Goal: Transaction & Acquisition: Purchase product/service

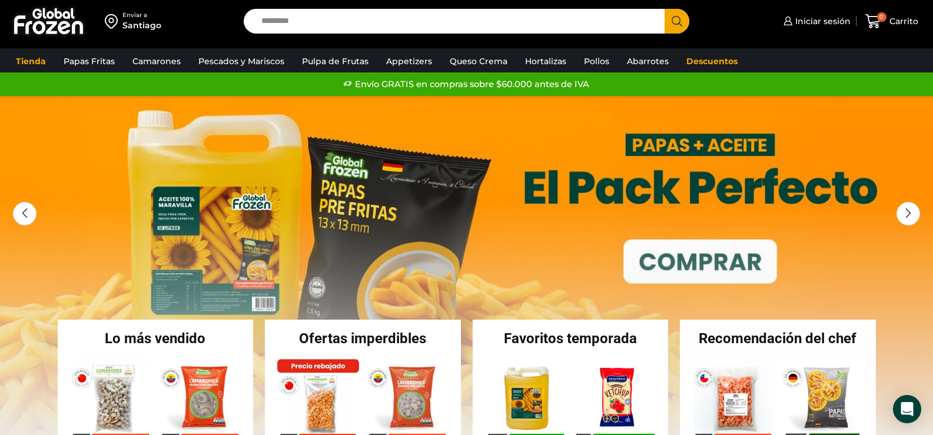
click at [398, 18] on input "Search input" at bounding box center [458, 21] width 404 height 25
click at [397, 29] on input "Search input" at bounding box center [458, 21] width 404 height 25
type input "*"
type input "******"
click at [665, 9] on button "Search" at bounding box center [677, 21] width 25 height 25
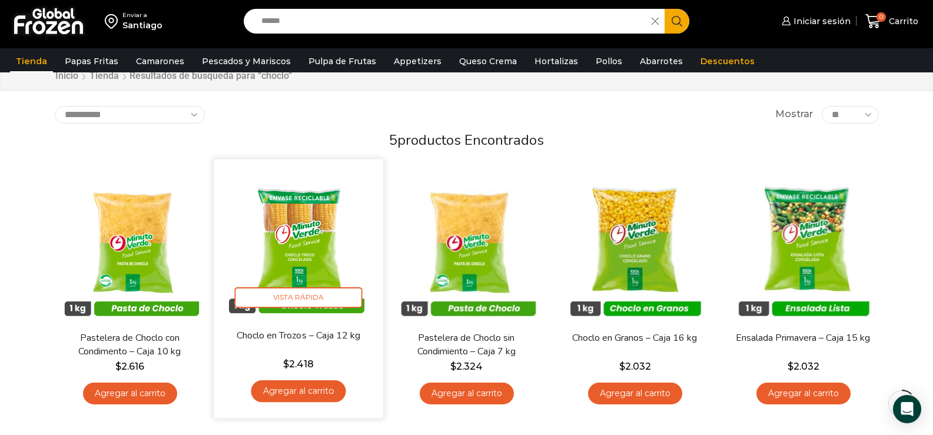
scroll to position [59, 0]
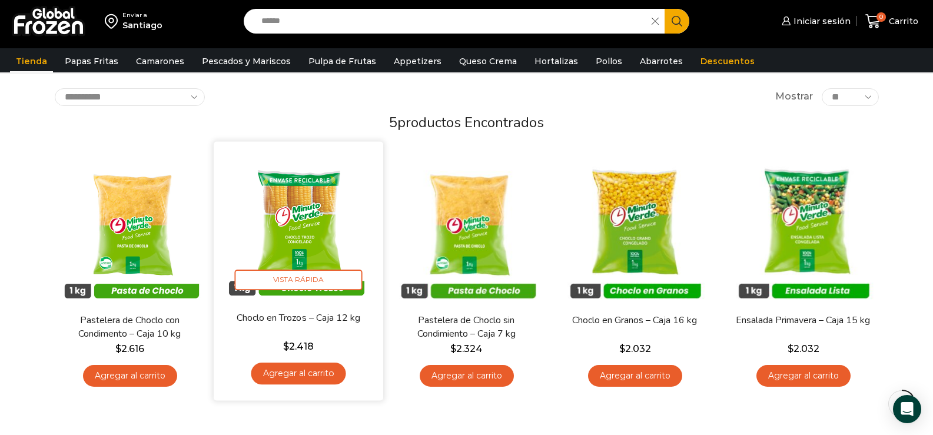
click at [327, 374] on link "Agregar al carrito" at bounding box center [298, 374] width 95 height 22
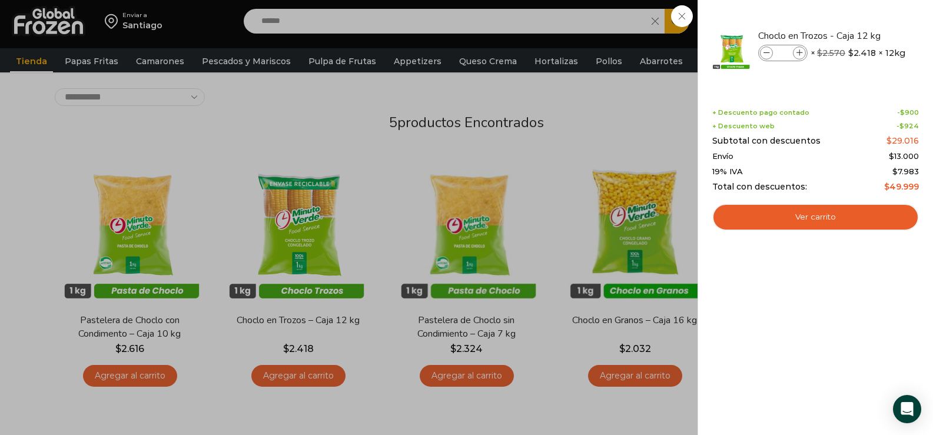
click at [862, 35] on div "1 Carrito 1 1 Shopping Cart *" at bounding box center [891, 22] width 59 height 28
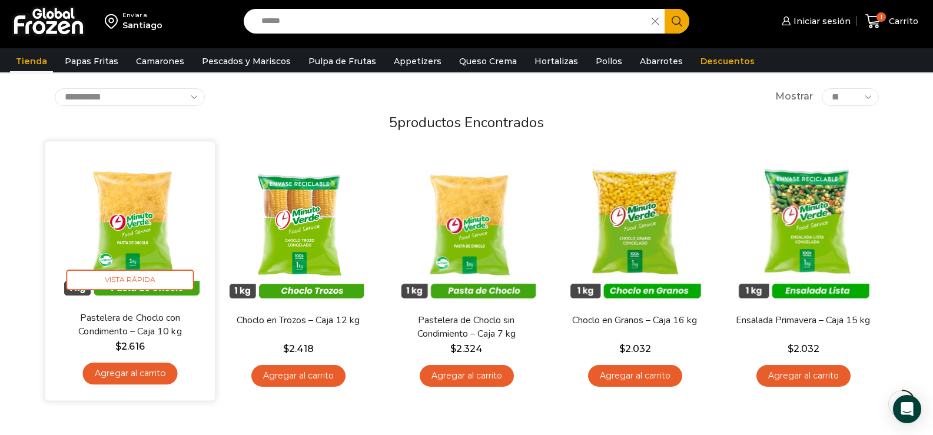
click at [147, 375] on link "Agregar al carrito" at bounding box center [129, 374] width 95 height 22
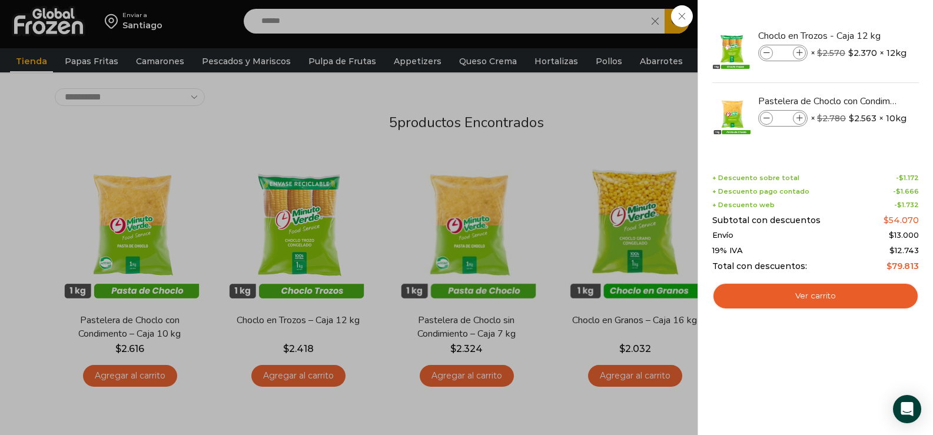
click at [862, 35] on div "2 Carrito 2 2 Shopping Cart *" at bounding box center [891, 22] width 59 height 28
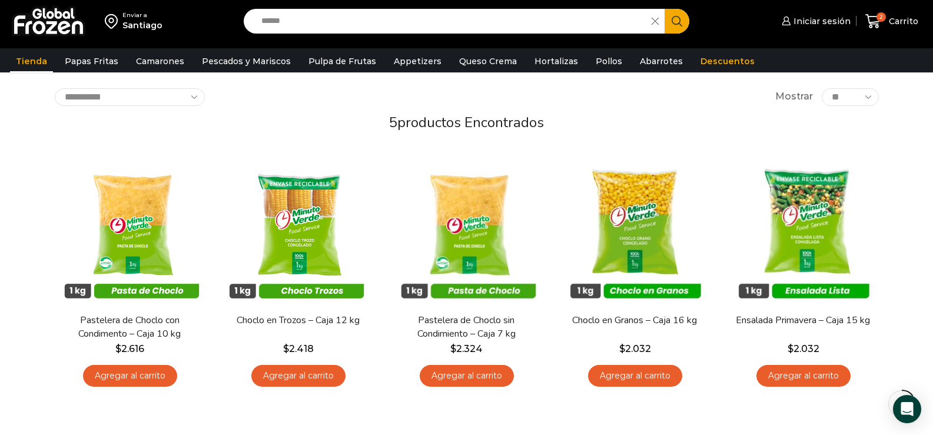
click at [476, 371] on link "Agregar al carrito" at bounding box center [467, 376] width 94 height 22
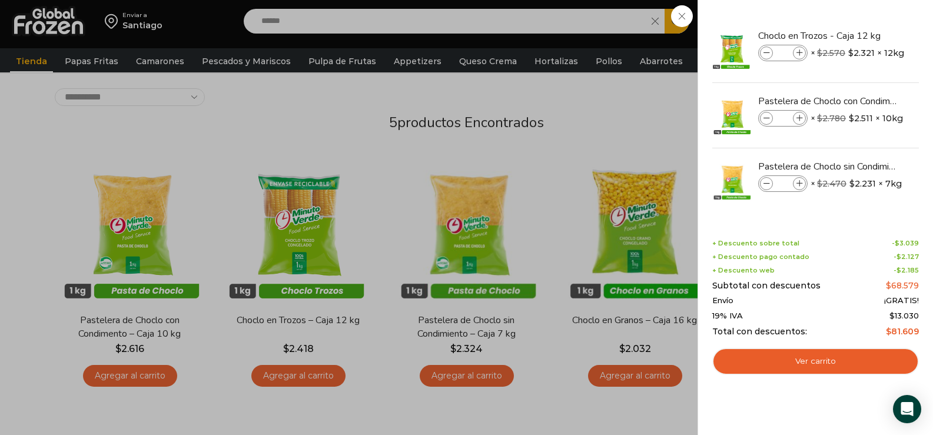
click at [862, 35] on div "3 Carrito 3 3 Shopping Cart *" at bounding box center [891, 22] width 59 height 28
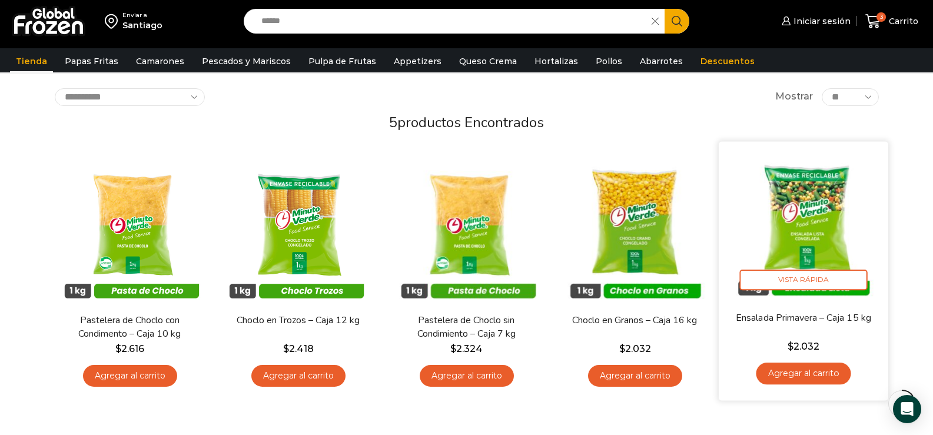
click at [834, 370] on link "Agregar al carrito" at bounding box center [803, 374] width 95 height 22
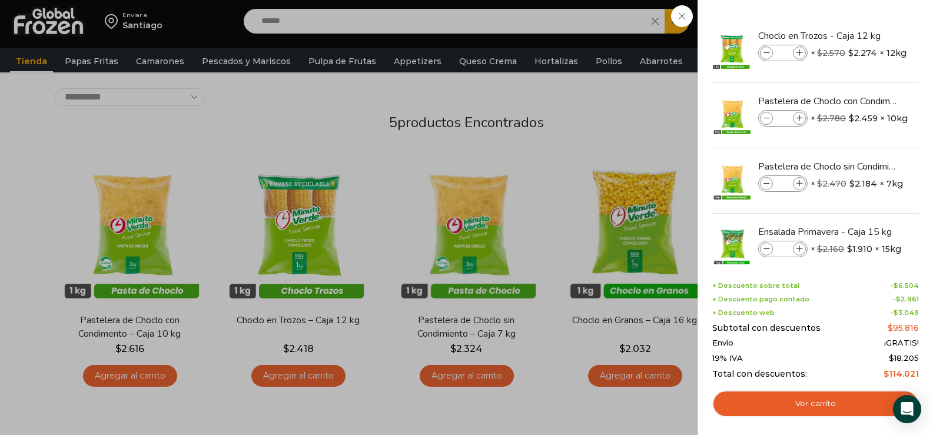
click at [862, 35] on div "4 Carrito 4 4 Shopping Cart" at bounding box center [891, 22] width 59 height 28
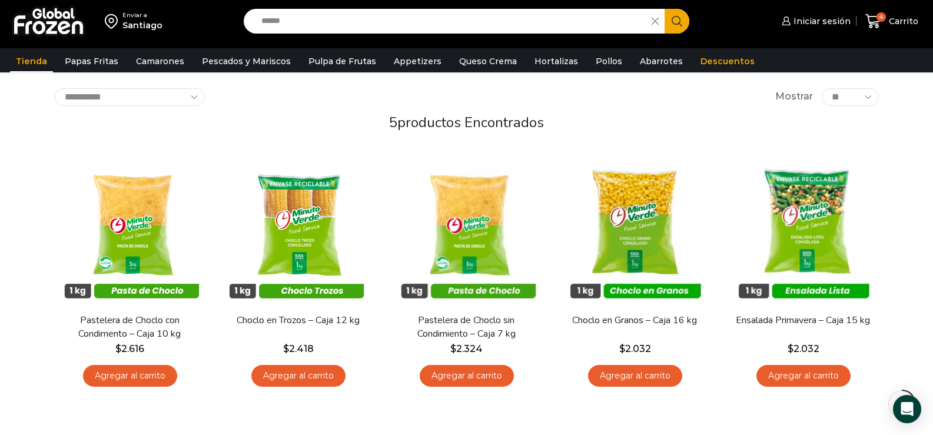
click at [306, 9] on input "******" at bounding box center [451, 21] width 391 height 25
type input "*"
type input "******"
click at [665, 9] on button "Search" at bounding box center [677, 21] width 25 height 25
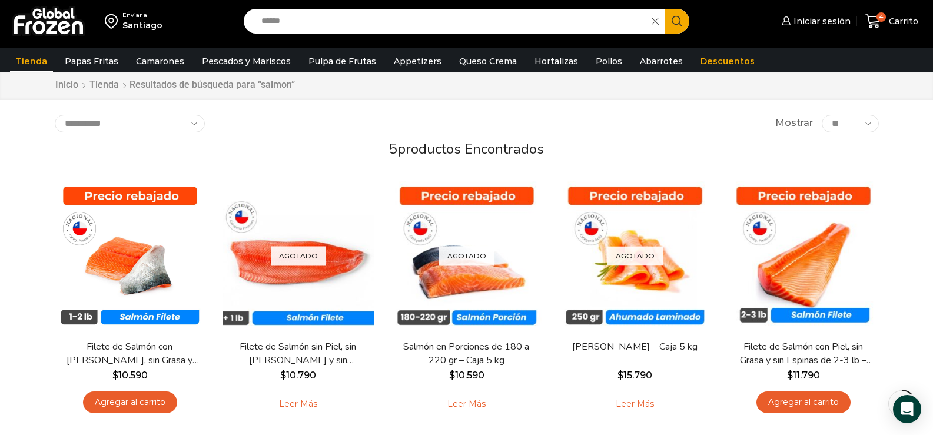
scroll to position [59, 0]
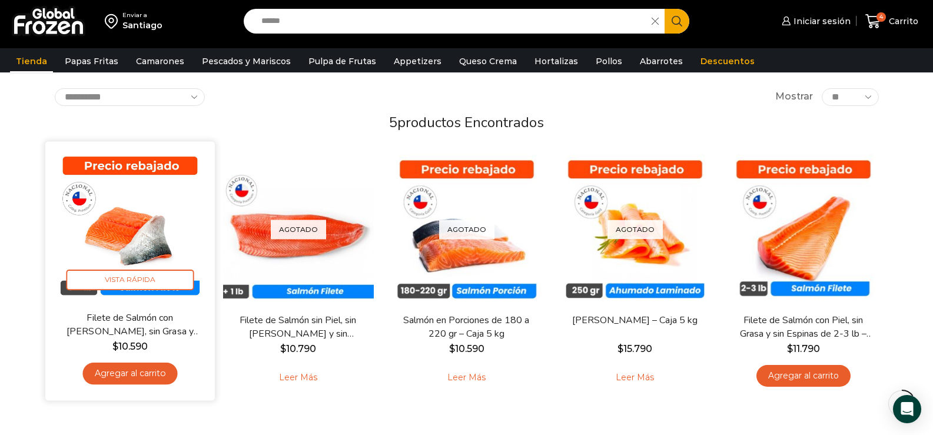
click at [167, 372] on link "Agregar al carrito" at bounding box center [129, 374] width 95 height 22
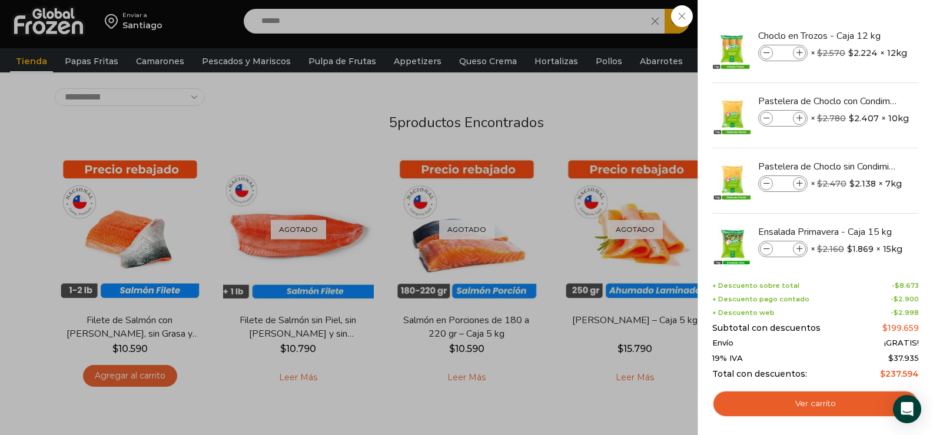
click at [862, 35] on div "5 Carrito 5 5 Shopping Cart *" at bounding box center [891, 22] width 59 height 28
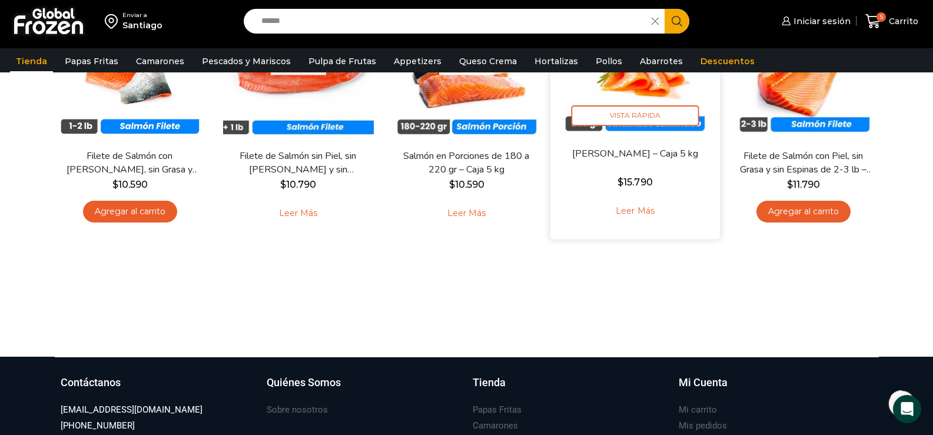
scroll to position [0, 0]
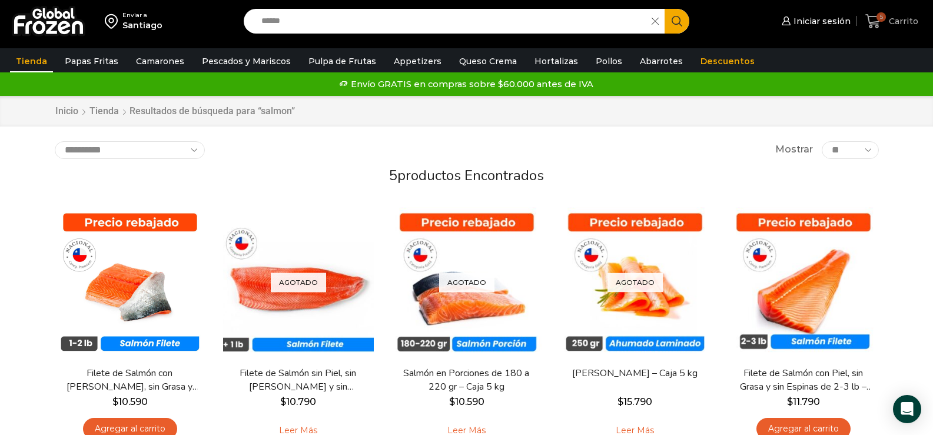
click at [877, 14] on icon at bounding box center [873, 22] width 16 height 16
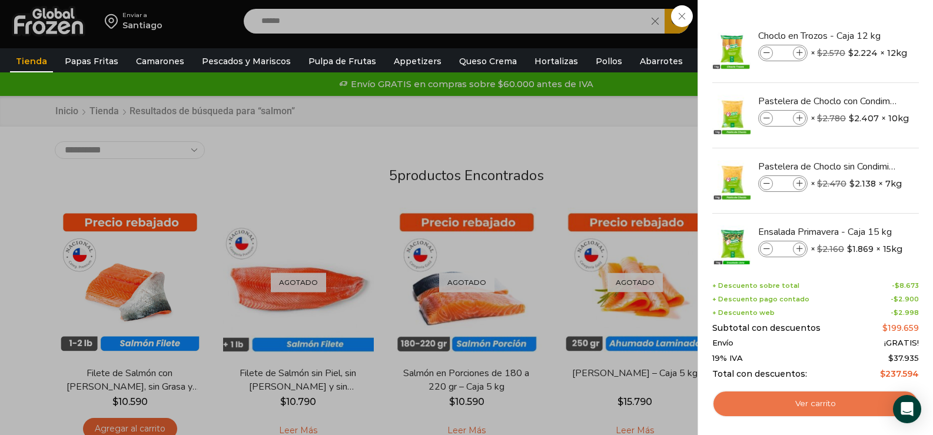
click at [814, 396] on link "Ver carrito" at bounding box center [815, 403] width 207 height 27
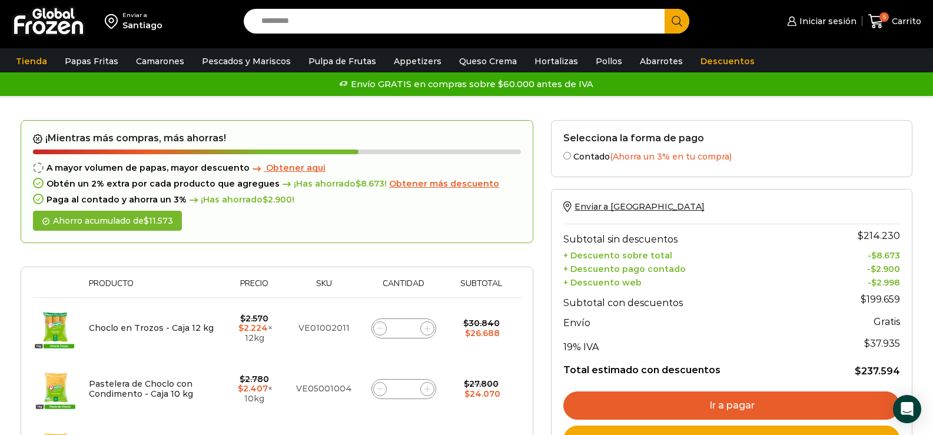
click at [427, 175] on div "A mayor volumen de papas, mayor descuento Obtener aqui Obtén un 2% extra por ca…" at bounding box center [277, 183] width 488 height 41
click at [430, 183] on span "Obtener más descuento" at bounding box center [444, 183] width 110 height 11
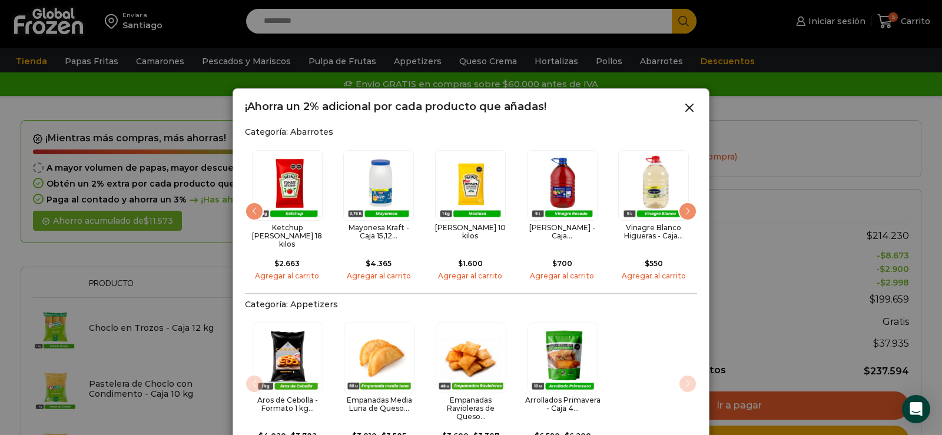
click at [689, 205] on div "Next slide" at bounding box center [687, 211] width 19 height 19
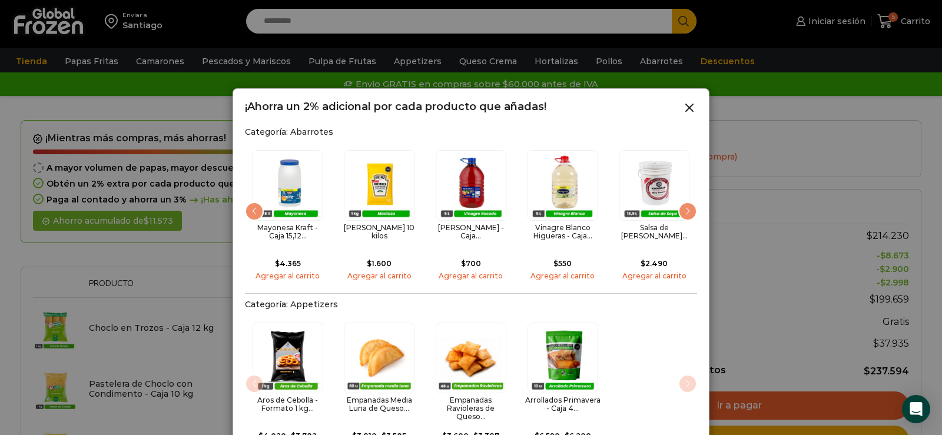
click at [689, 206] on div "Next slide" at bounding box center [687, 211] width 19 height 19
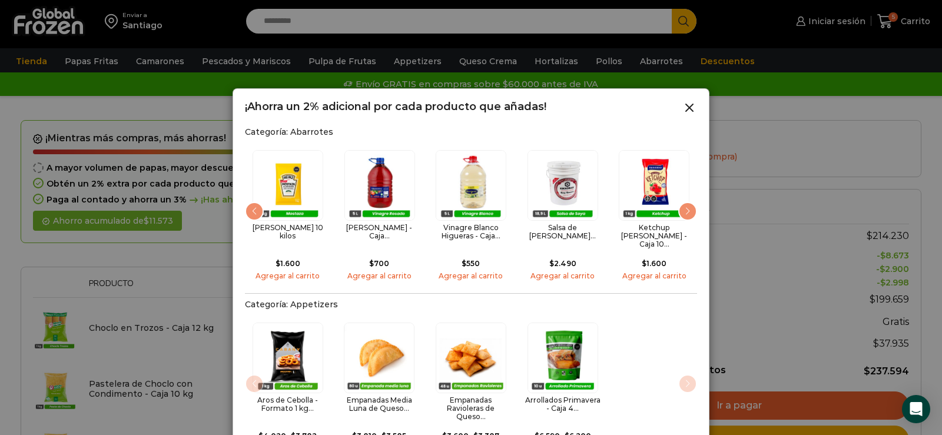
click at [689, 206] on div "Next slide" at bounding box center [687, 211] width 19 height 19
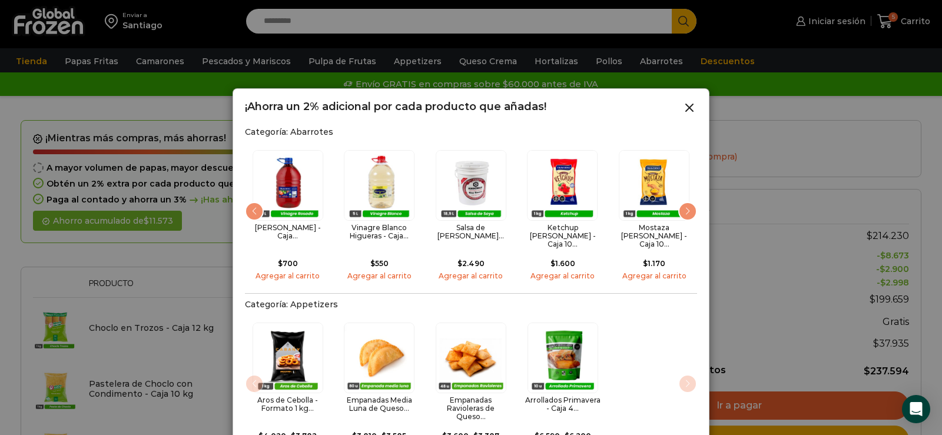
click at [689, 206] on div "Next slide" at bounding box center [687, 211] width 19 height 19
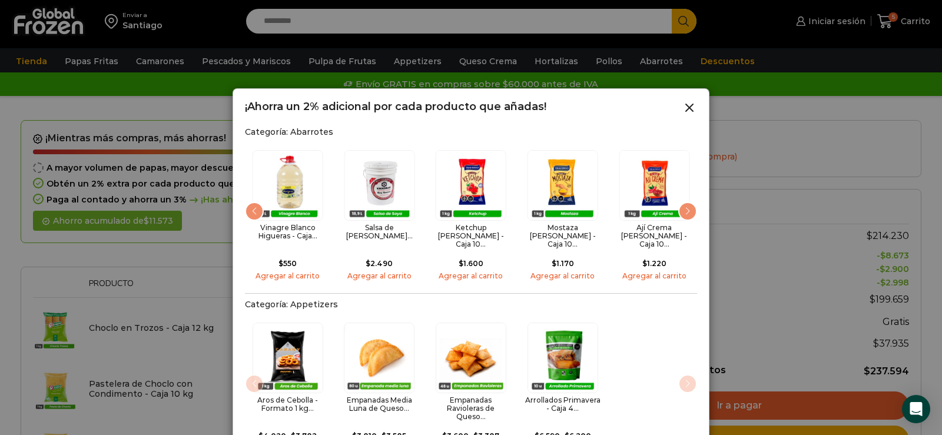
click at [689, 206] on div "Next slide" at bounding box center [687, 211] width 19 height 19
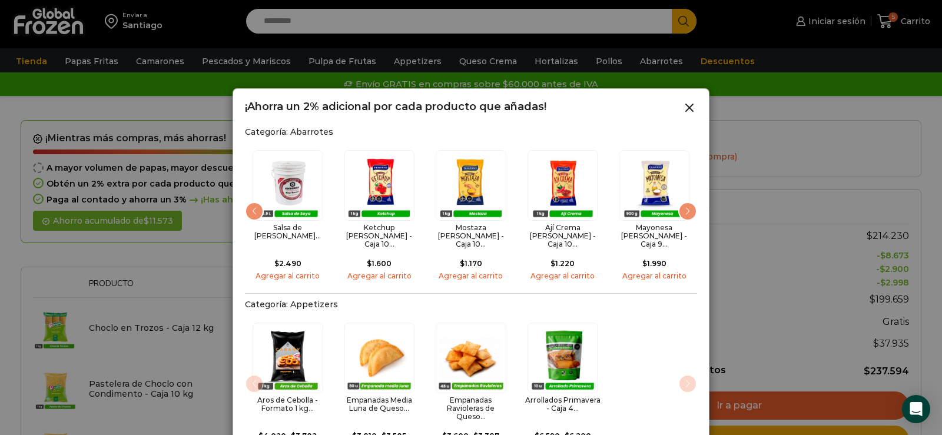
click at [689, 206] on div "Next slide" at bounding box center [687, 211] width 19 height 19
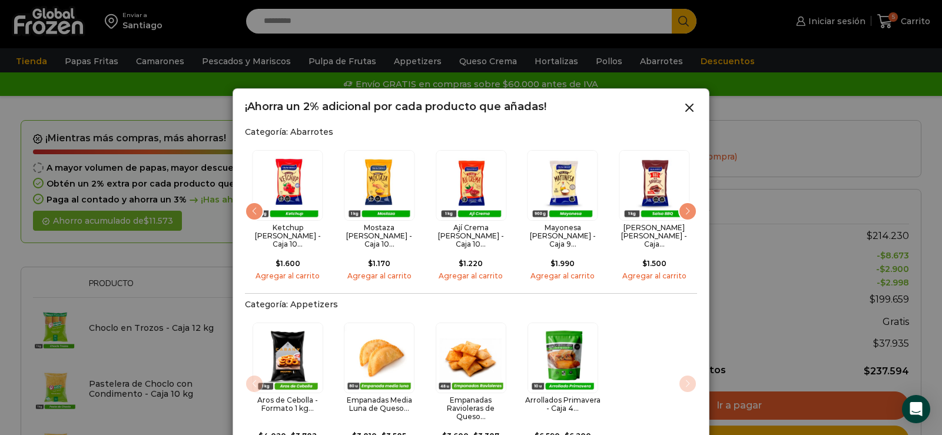
click at [689, 206] on div "Next slide" at bounding box center [687, 211] width 19 height 19
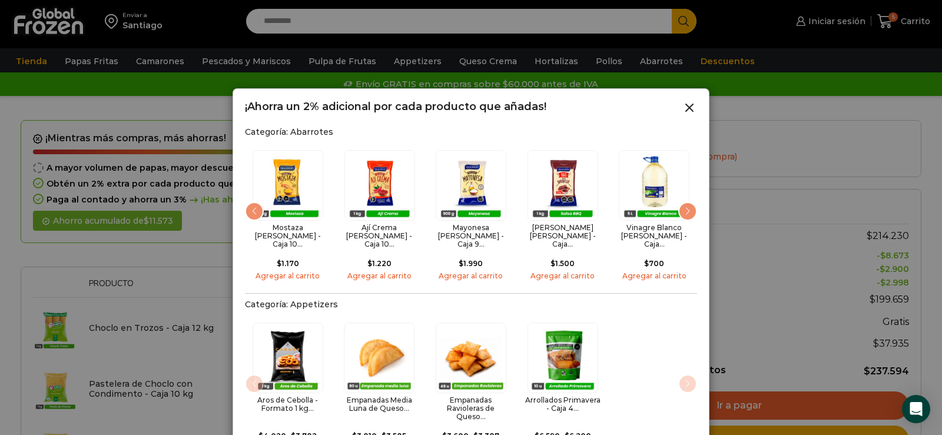
click at [689, 206] on div "Next slide" at bounding box center [687, 211] width 19 height 19
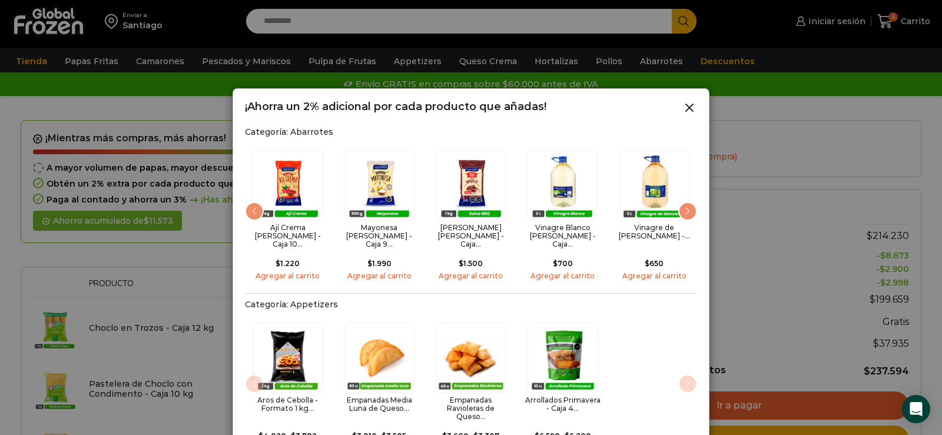
click at [689, 206] on div "Next slide" at bounding box center [687, 211] width 19 height 19
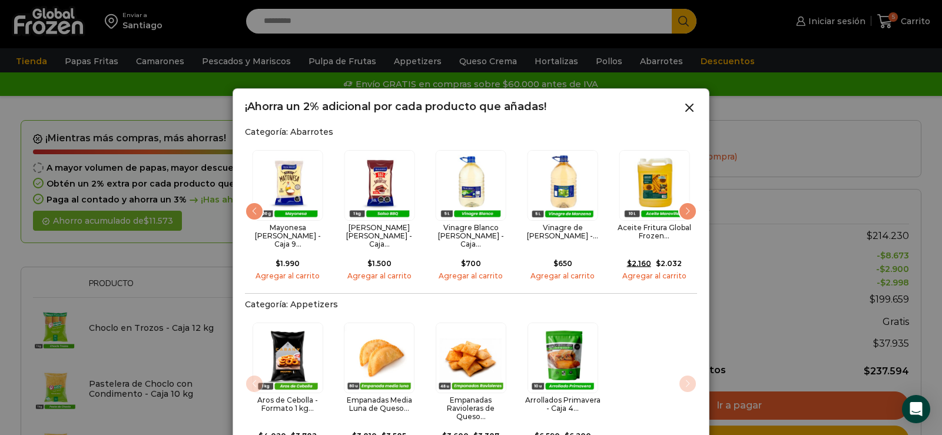
click at [689, 206] on div "Next slide" at bounding box center [687, 211] width 19 height 19
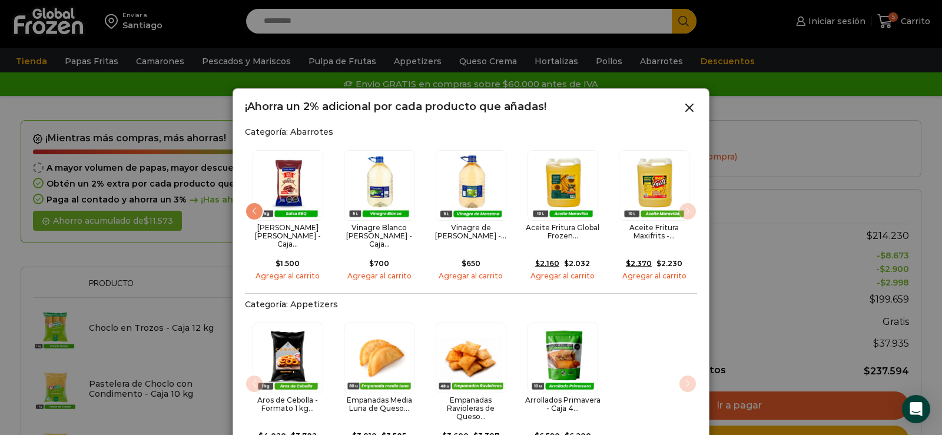
click at [689, 206] on img "15 / 15" at bounding box center [654, 185] width 71 height 71
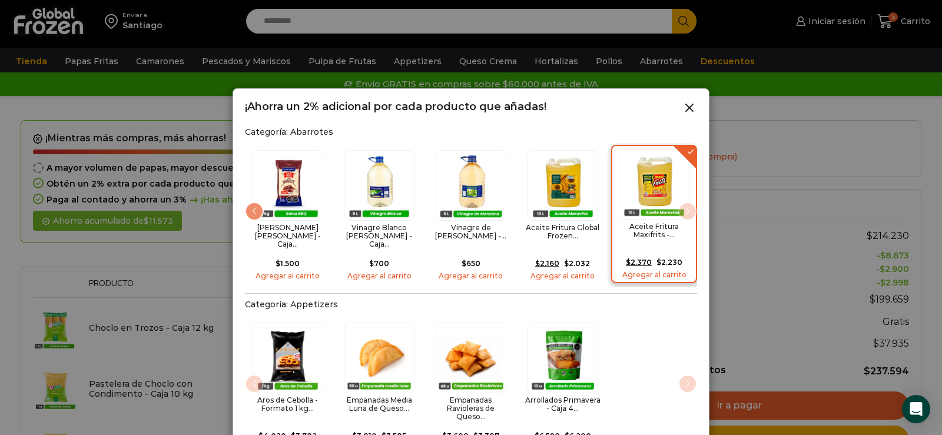
click at [688, 197] on img "15 / 15" at bounding box center [654, 184] width 71 height 71
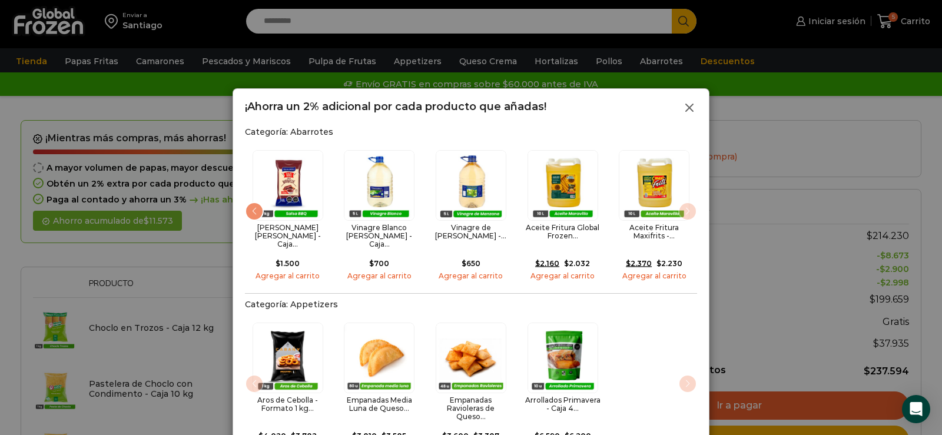
click at [692, 104] on icon at bounding box center [689, 108] width 14 height 14
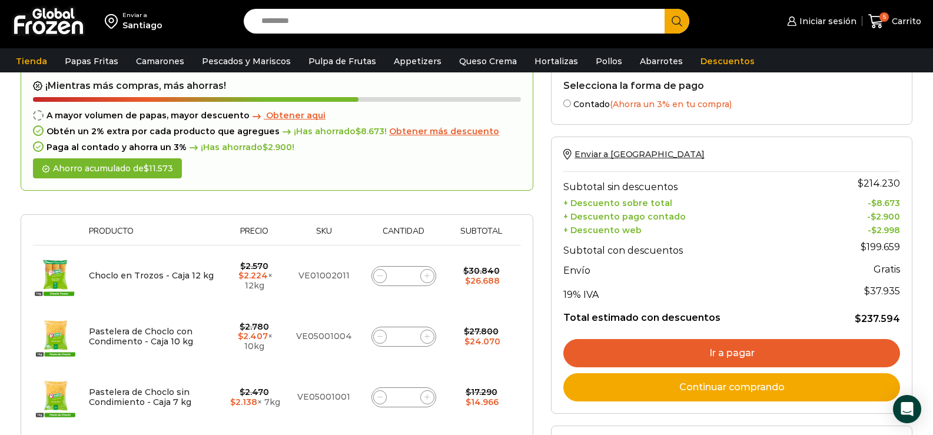
scroll to position [59, 0]
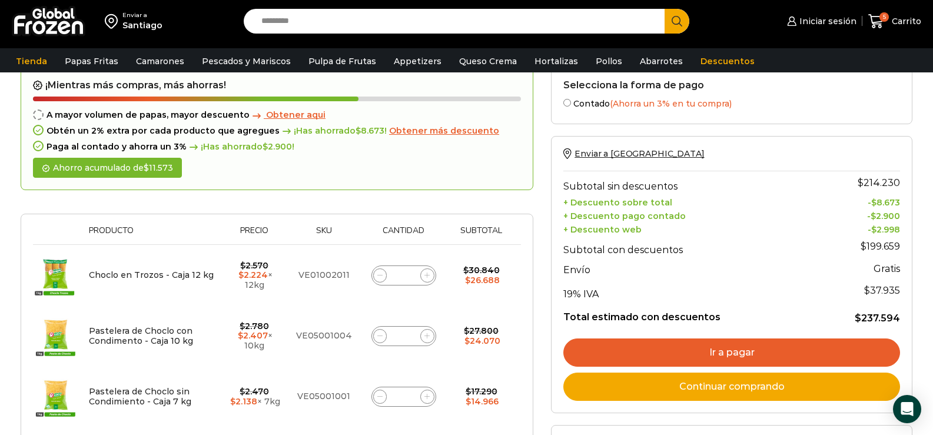
click at [709, 356] on link "Ir a pagar" at bounding box center [731, 353] width 337 height 28
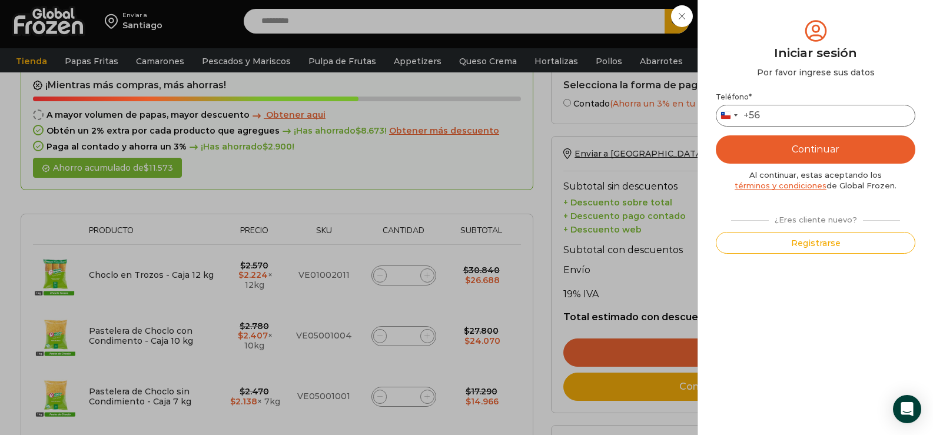
click at [806, 111] on input "Teléfono *" at bounding box center [816, 116] width 200 height 22
type input "*********"
click at [805, 147] on button "Continuar" at bounding box center [816, 149] width 200 height 28
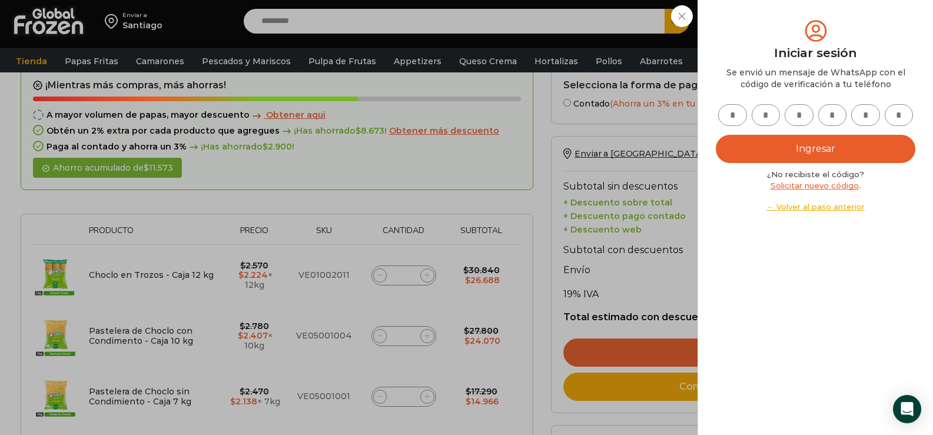
click at [739, 115] on input "text" at bounding box center [732, 115] width 29 height 22
type input "*"
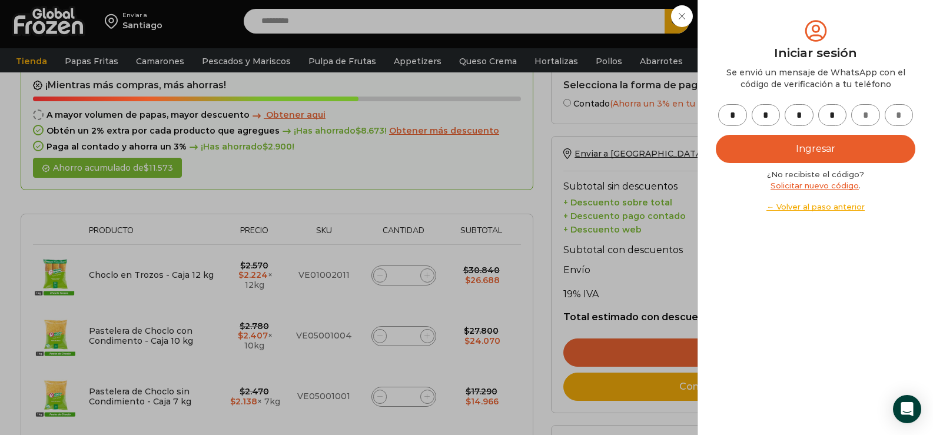
type input "*"
click at [775, 152] on button "Ingresar" at bounding box center [816, 149] width 200 height 28
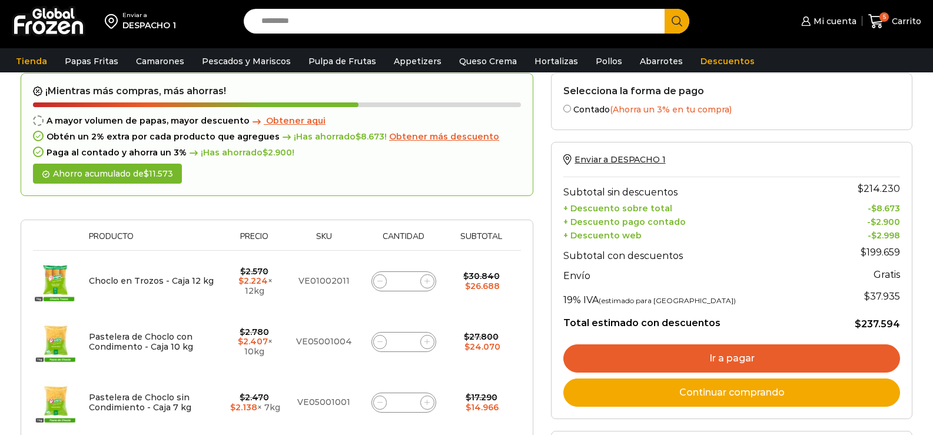
click at [740, 347] on link "Ir a pagar" at bounding box center [731, 358] width 337 height 28
click at [750, 351] on link "Ir a pagar" at bounding box center [731, 358] width 337 height 28
click at [831, 360] on link "Ir a pagar" at bounding box center [731, 358] width 337 height 28
click at [744, 353] on link "Ir a pagar" at bounding box center [731, 358] width 337 height 28
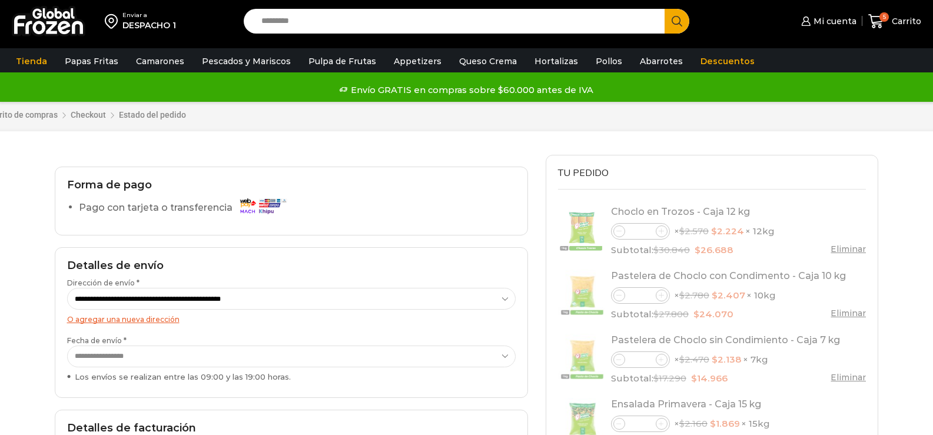
scroll to position [59, 0]
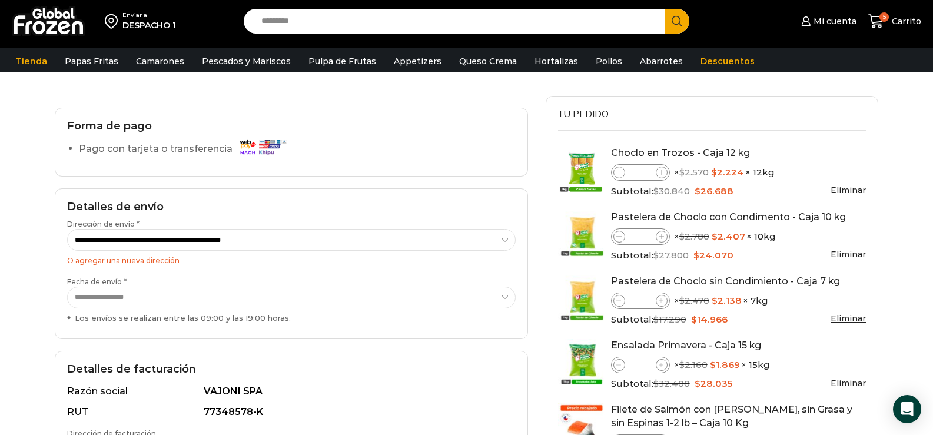
click at [277, 144] on img at bounding box center [262, 147] width 53 height 21
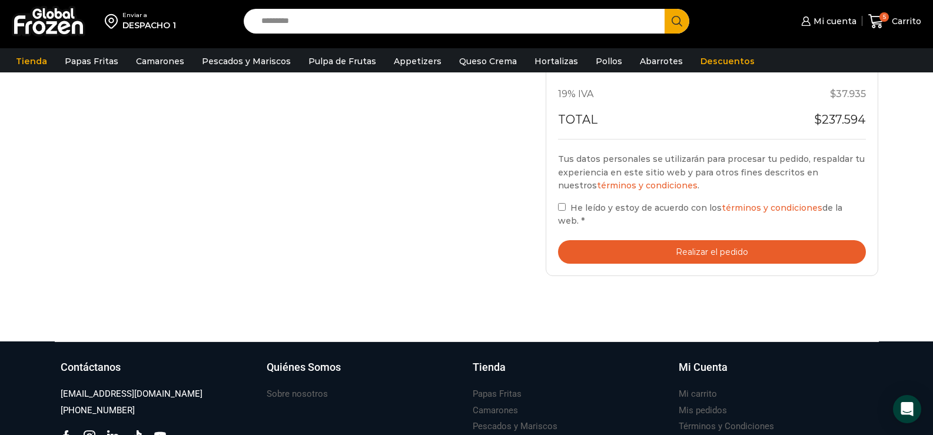
scroll to position [589, 0]
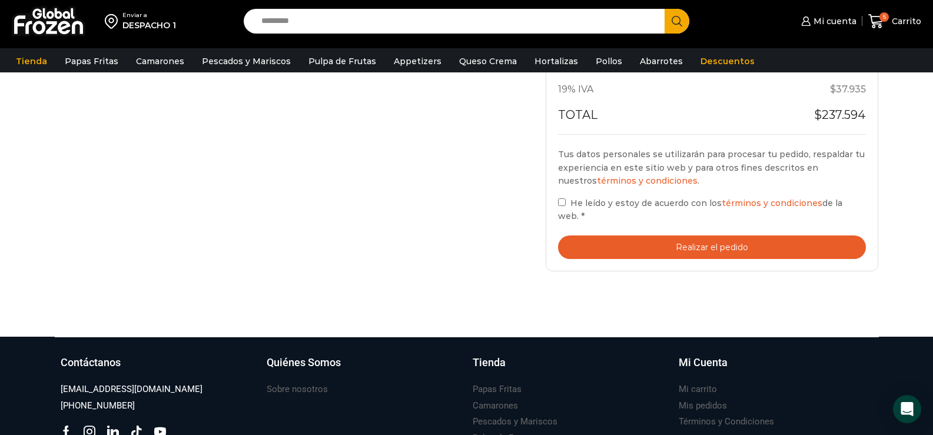
click at [658, 235] on button "Realizar el pedido" at bounding box center [712, 247] width 308 height 24
